Goal: Information Seeking & Learning: Learn about a topic

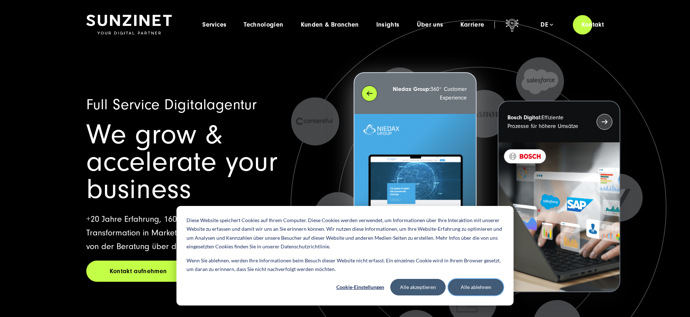
drag, startPoint x: 475, startPoint y: 289, endPoint x: 423, endPoint y: 232, distance: 76.8
click at [475, 288] on button "Alle ablehnen" at bounding box center [475, 287] width 55 height 17
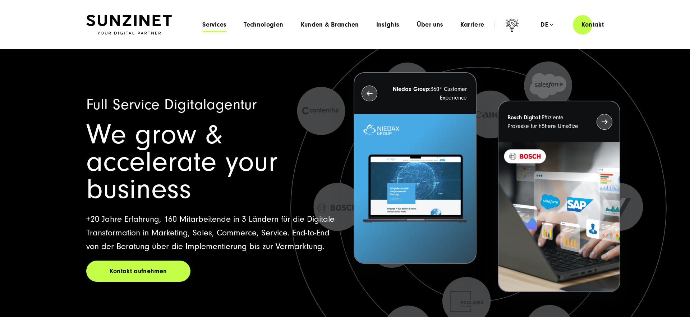
click at [223, 24] on span "Services" at bounding box center [214, 24] width 24 height 7
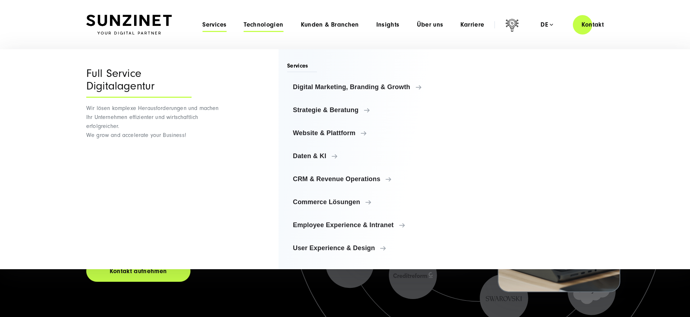
click at [266, 26] on span "Technologien" at bounding box center [263, 24] width 40 height 7
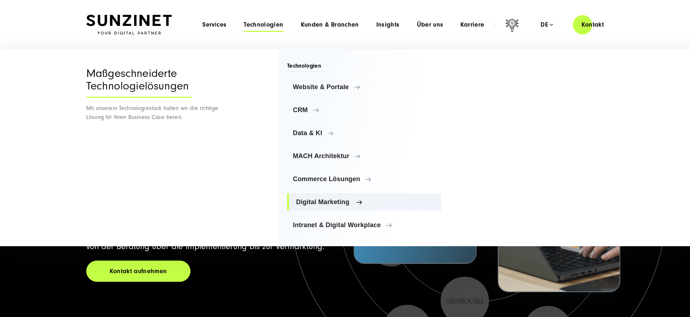
click at [331, 204] on span "Digital Marketing" at bounding box center [365, 201] width 139 height 7
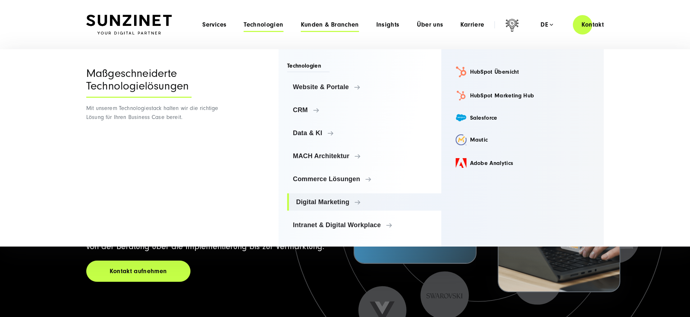
click at [329, 25] on span "Kunden & Branchen" at bounding box center [330, 24] width 58 height 7
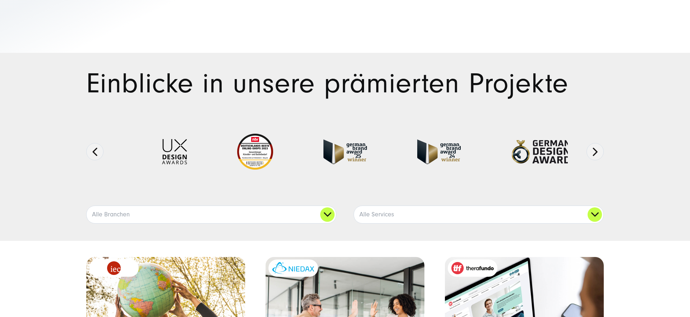
scroll to position [18, 0]
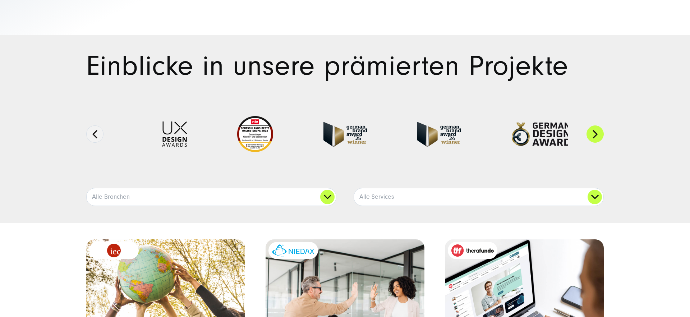
click at [595, 133] on button "Next" at bounding box center [594, 133] width 17 height 17
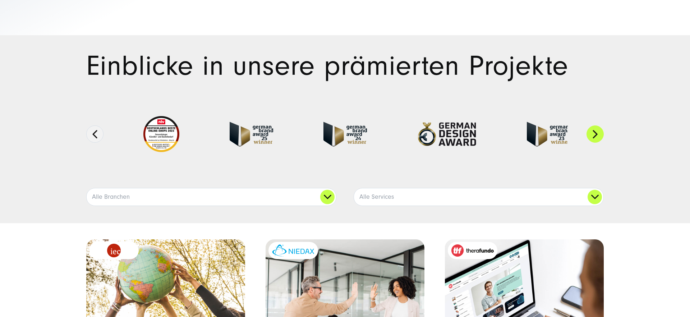
click at [595, 133] on button "Next" at bounding box center [594, 133] width 17 height 17
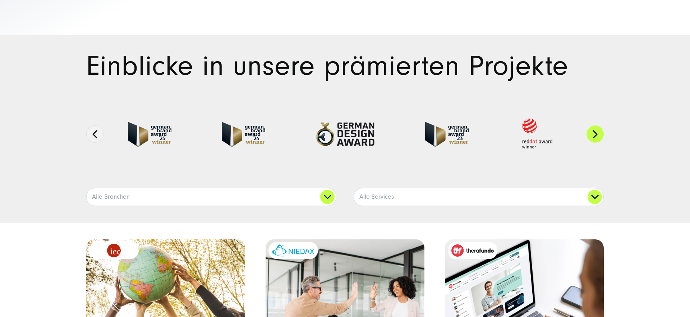
click at [595, 133] on button "Next" at bounding box center [594, 133] width 17 height 17
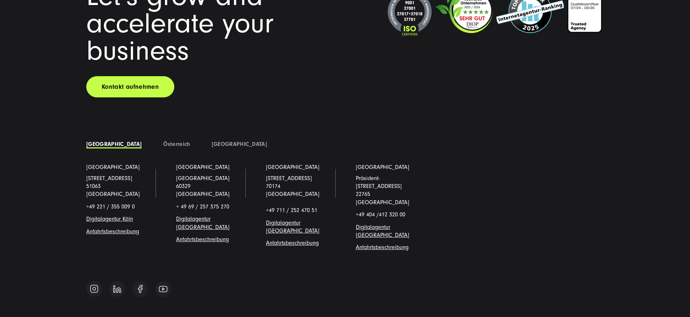
scroll to position [2214, 0]
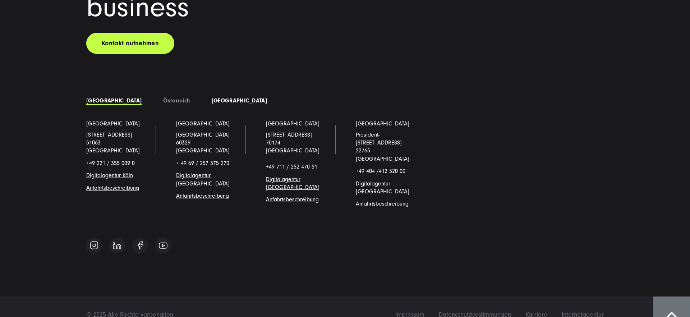
click at [212, 100] on link "[GEOGRAPHIC_DATA]" at bounding box center [239, 100] width 55 height 6
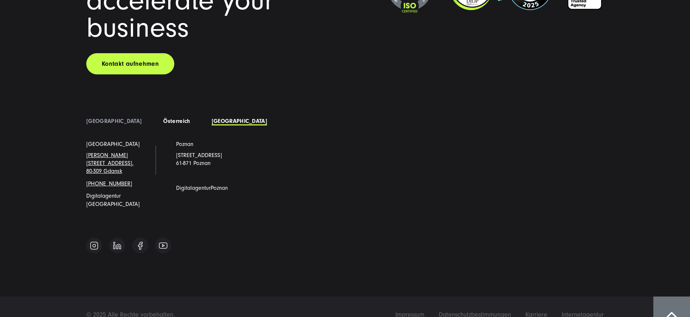
click at [163, 121] on link "Österreich" at bounding box center [176, 121] width 27 height 6
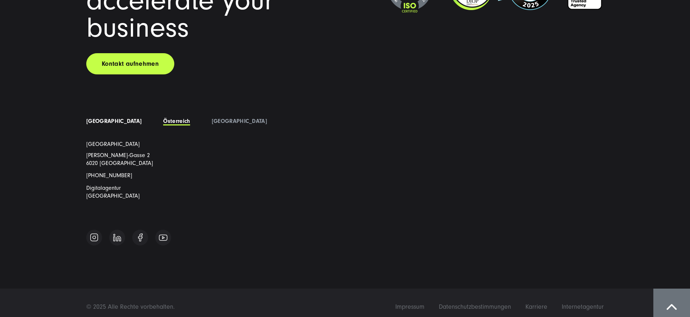
click at [103, 121] on link "[GEOGRAPHIC_DATA]" at bounding box center [113, 121] width 55 height 6
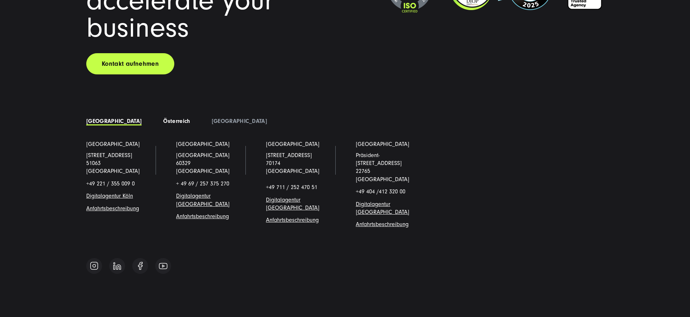
click at [163, 118] on link "Österreich" at bounding box center [176, 121] width 27 height 6
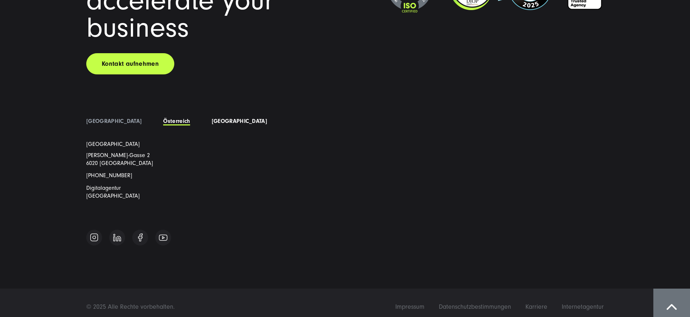
click at [212, 121] on link "[GEOGRAPHIC_DATA]" at bounding box center [239, 121] width 55 height 6
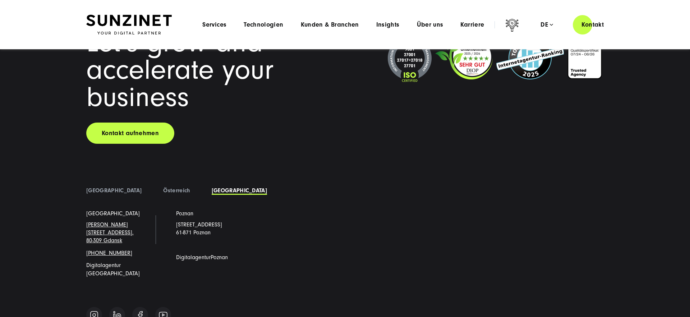
scroll to position [2123, 0]
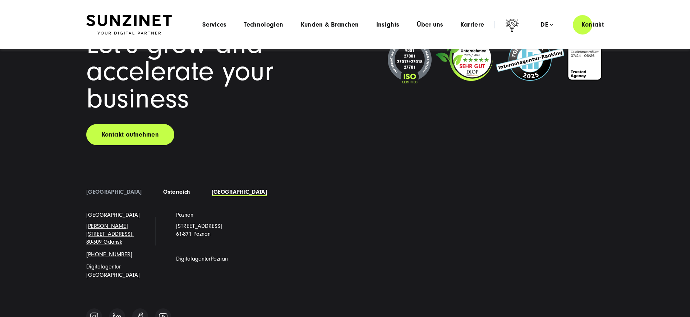
click at [163, 190] on link "Österreich" at bounding box center [176, 192] width 27 height 6
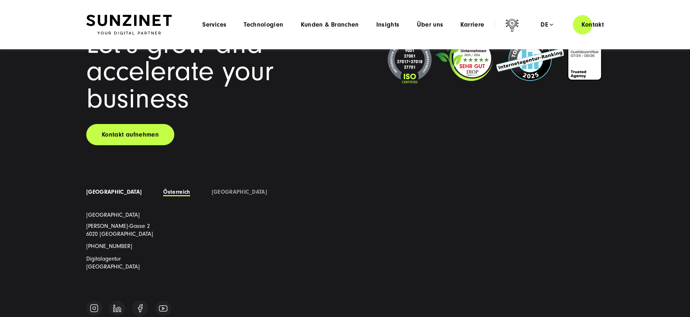
click at [107, 191] on link "[GEOGRAPHIC_DATA]" at bounding box center [113, 192] width 55 height 6
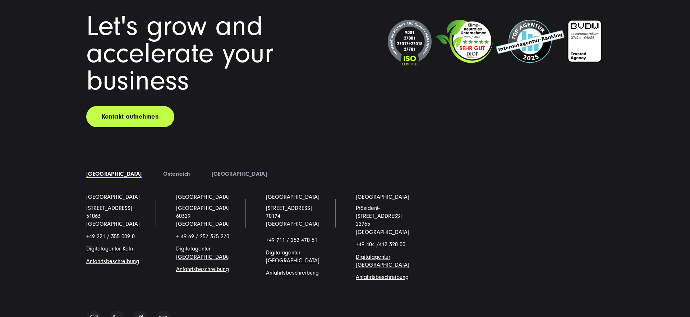
scroll to position [2214, 0]
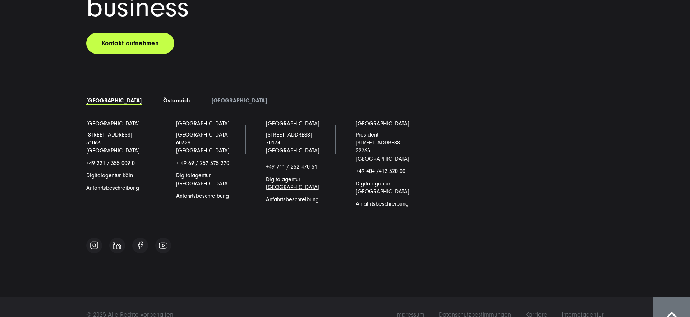
click at [163, 101] on link "Österreich" at bounding box center [176, 100] width 27 height 6
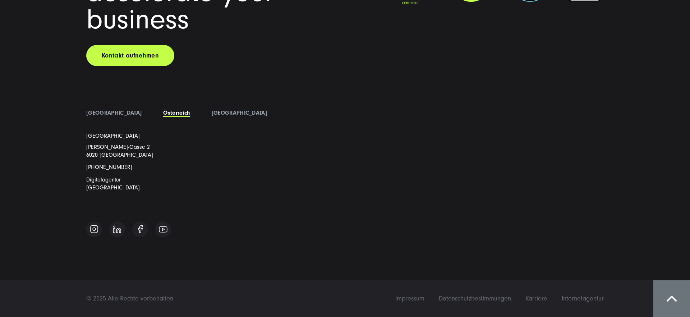
scroll to position [2194, 0]
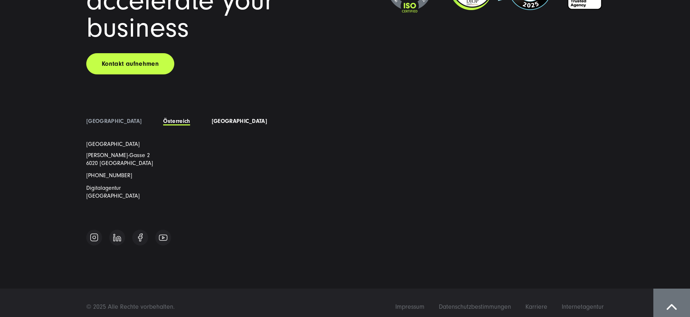
click at [212, 124] on link "[GEOGRAPHIC_DATA]" at bounding box center [239, 121] width 55 height 6
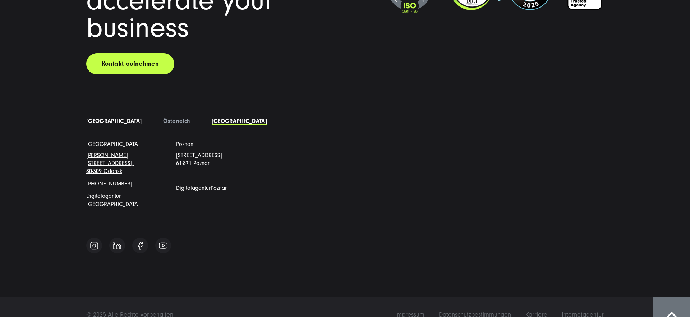
click at [102, 121] on link "[GEOGRAPHIC_DATA]" at bounding box center [113, 121] width 55 height 6
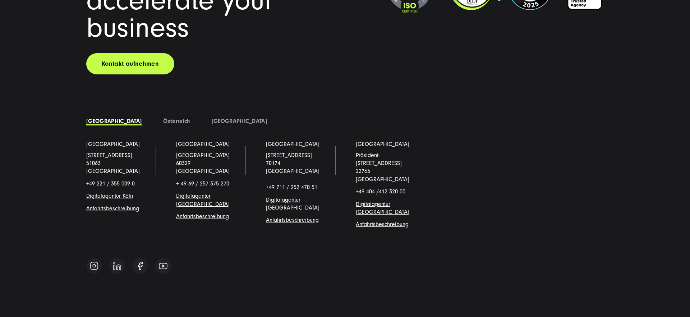
scroll to position [2214, 0]
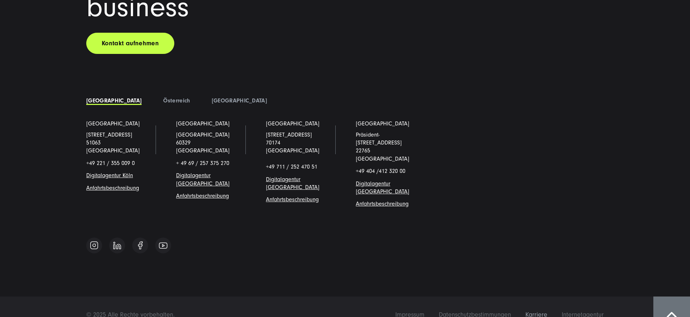
click at [534, 311] on span "Karriere" at bounding box center [536, 315] width 22 height 8
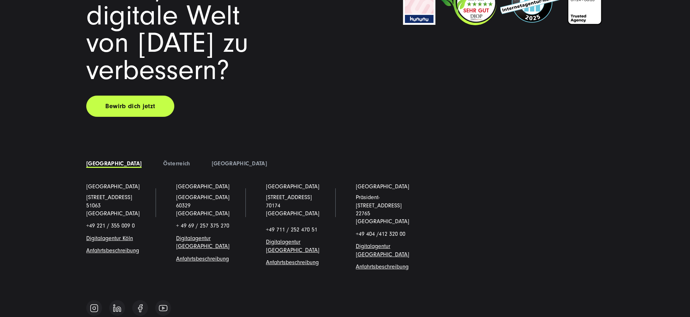
scroll to position [1919, 0]
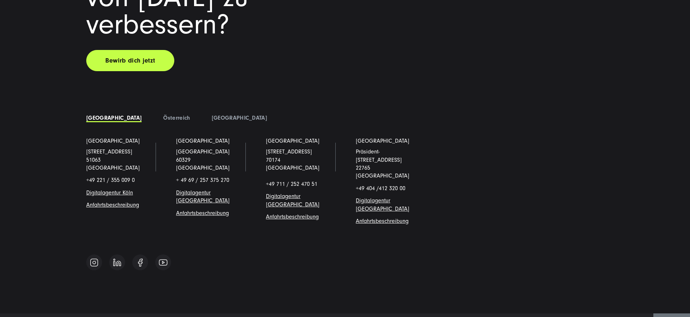
drag, startPoint x: 265, startPoint y: 134, endPoint x: 304, endPoint y: 134, distance: 38.8
click at [304, 148] on link "[STREET_ADDRESS]" at bounding box center [289, 151] width 46 height 6
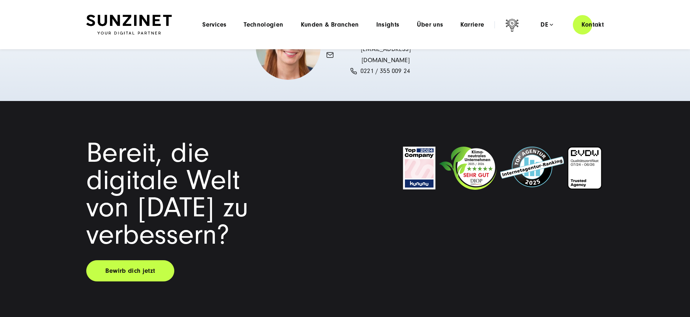
scroll to position [1707, 0]
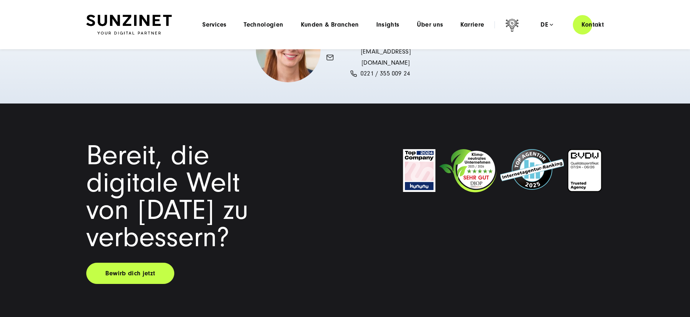
click at [472, 28] on div "Menu Services Menu Full Service Digitalagentur Wir lösen komplexe Herausforderu…" at bounding box center [403, 24] width 418 height 20
click at [473, 25] on span "Karriere" at bounding box center [472, 24] width 24 height 7
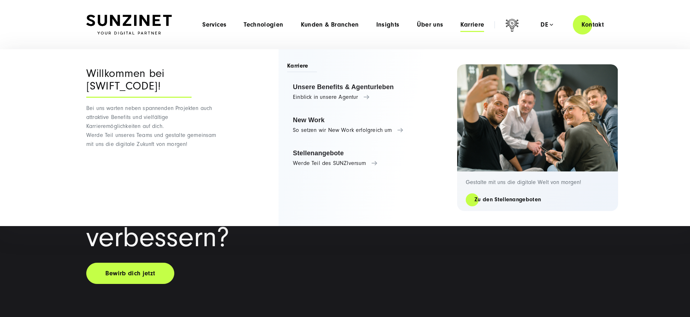
click at [467, 27] on span "Karriere" at bounding box center [472, 24] width 24 height 7
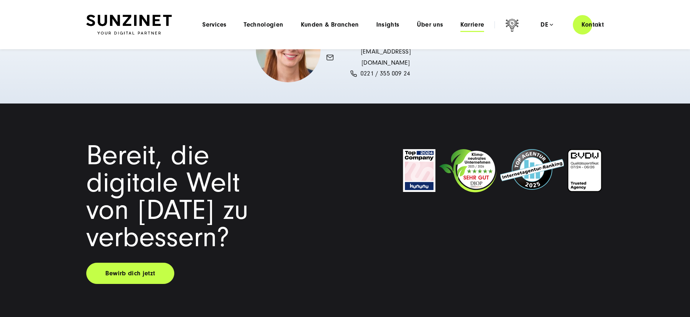
click at [474, 28] on span "Karriere" at bounding box center [472, 24] width 24 height 7
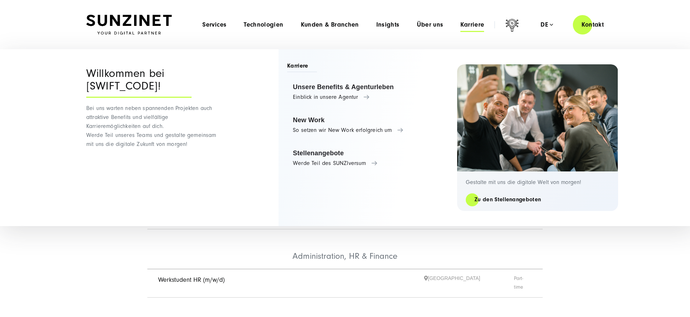
click at [638, 242] on div "Alle anzeigen Business Development & Sales Digital Marketing & CRM Employee Exp…" at bounding box center [345, 25] width 690 height 580
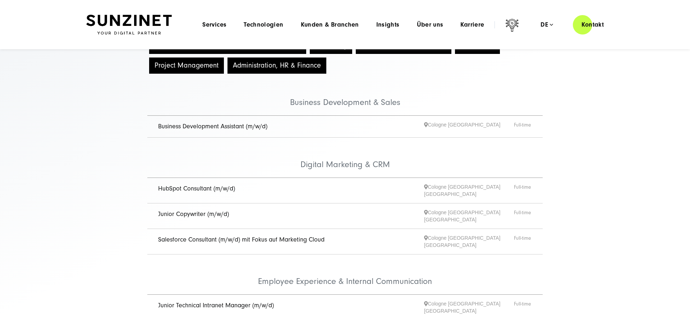
scroll to position [94, 0]
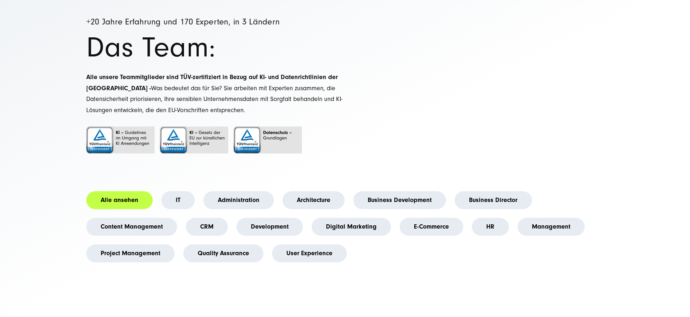
scroll to position [86, 0]
